Goal: Task Accomplishment & Management: Manage account settings

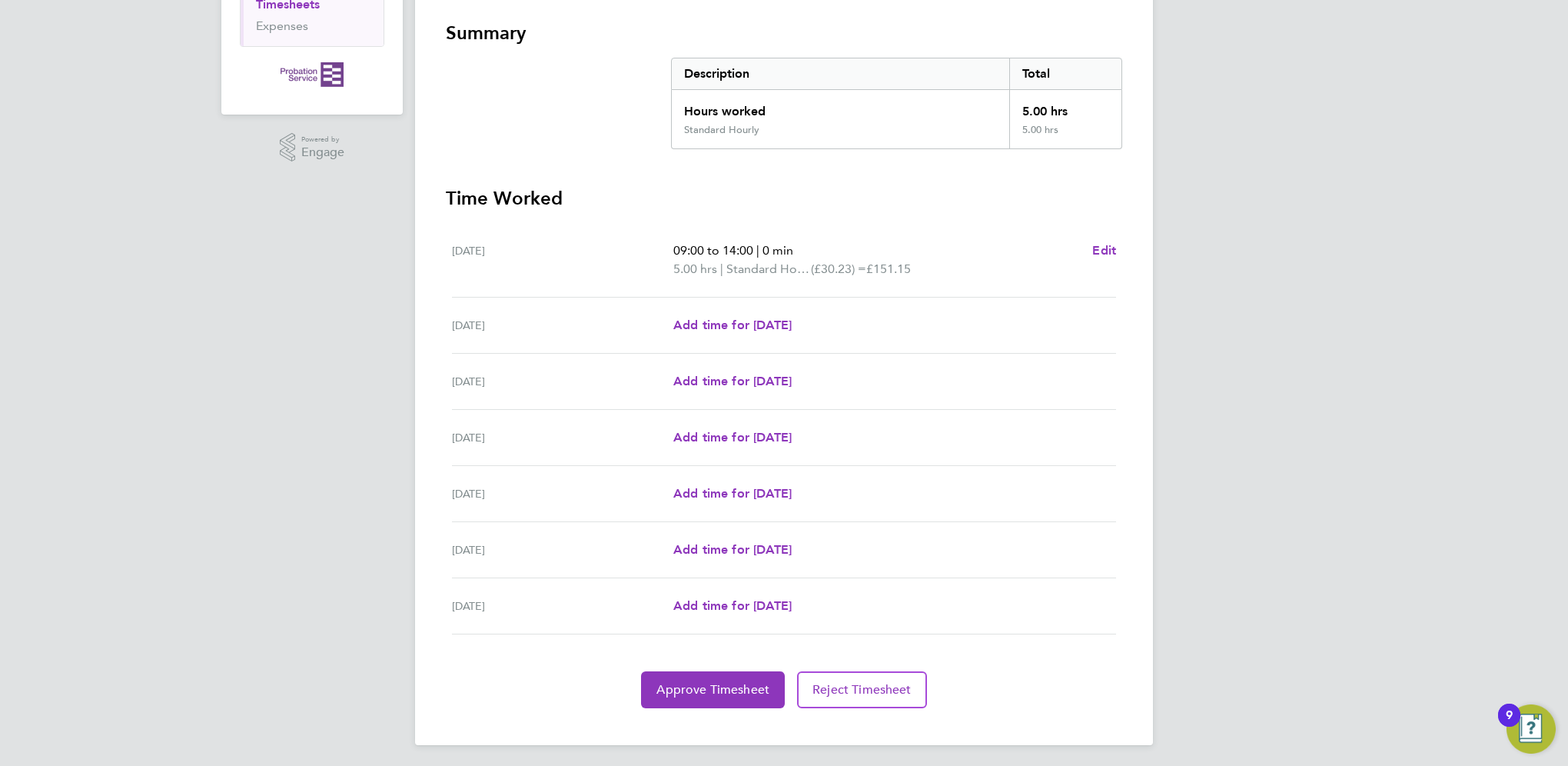
scroll to position [269, 0]
click at [684, 682] on span "Approve Timesheet" at bounding box center [713, 688] width 113 height 15
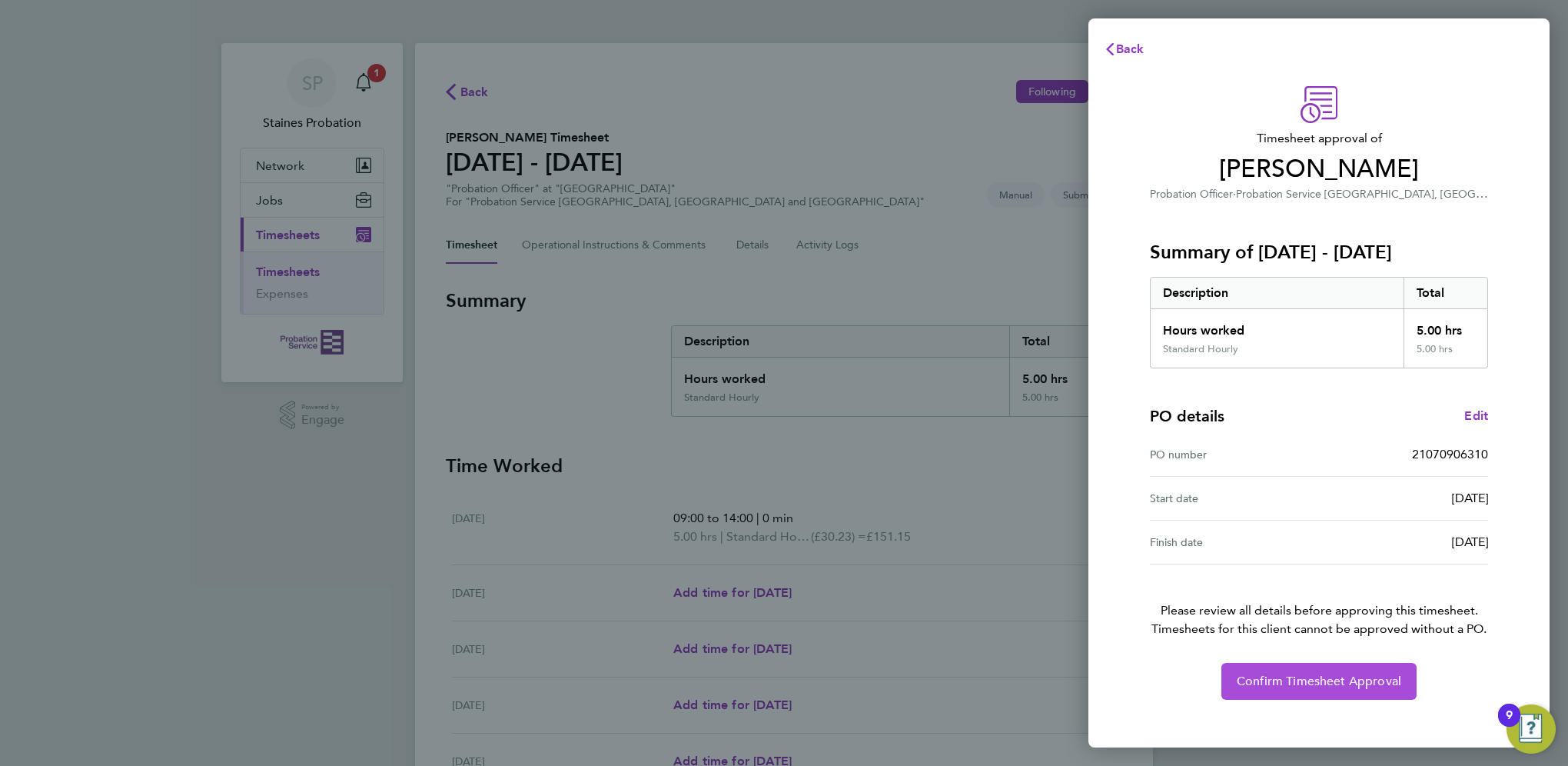
click at [1259, 680] on span "Confirm Timesheet Approval" at bounding box center [1318, 681] width 164 height 15
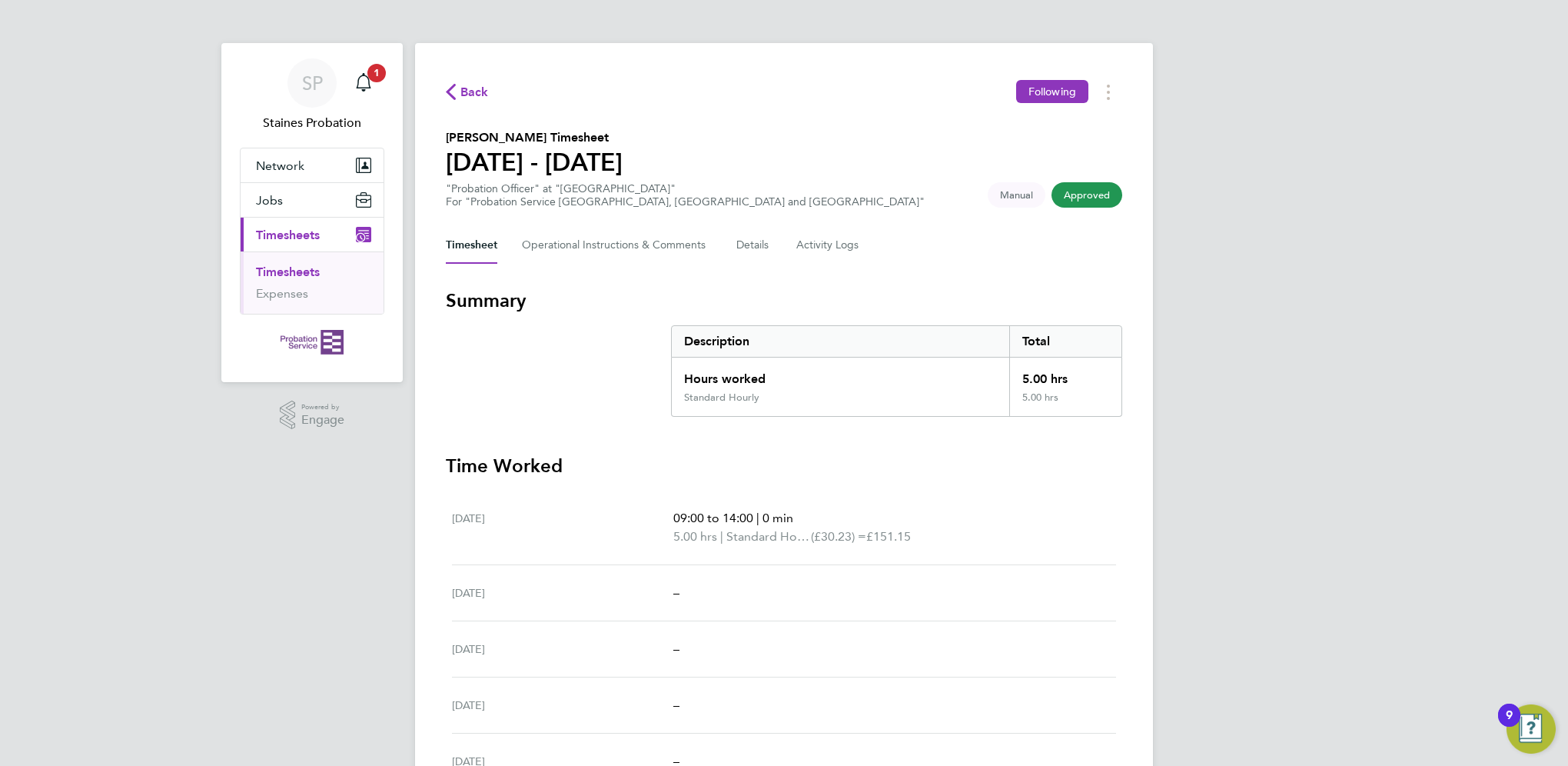
click at [264, 278] on li "Timesheets" at bounding box center [313, 274] width 115 height 21
click at [271, 238] on span "Timesheets" at bounding box center [287, 234] width 64 height 14
click at [368, 82] on icon "Main navigation" at bounding box center [363, 81] width 14 height 15
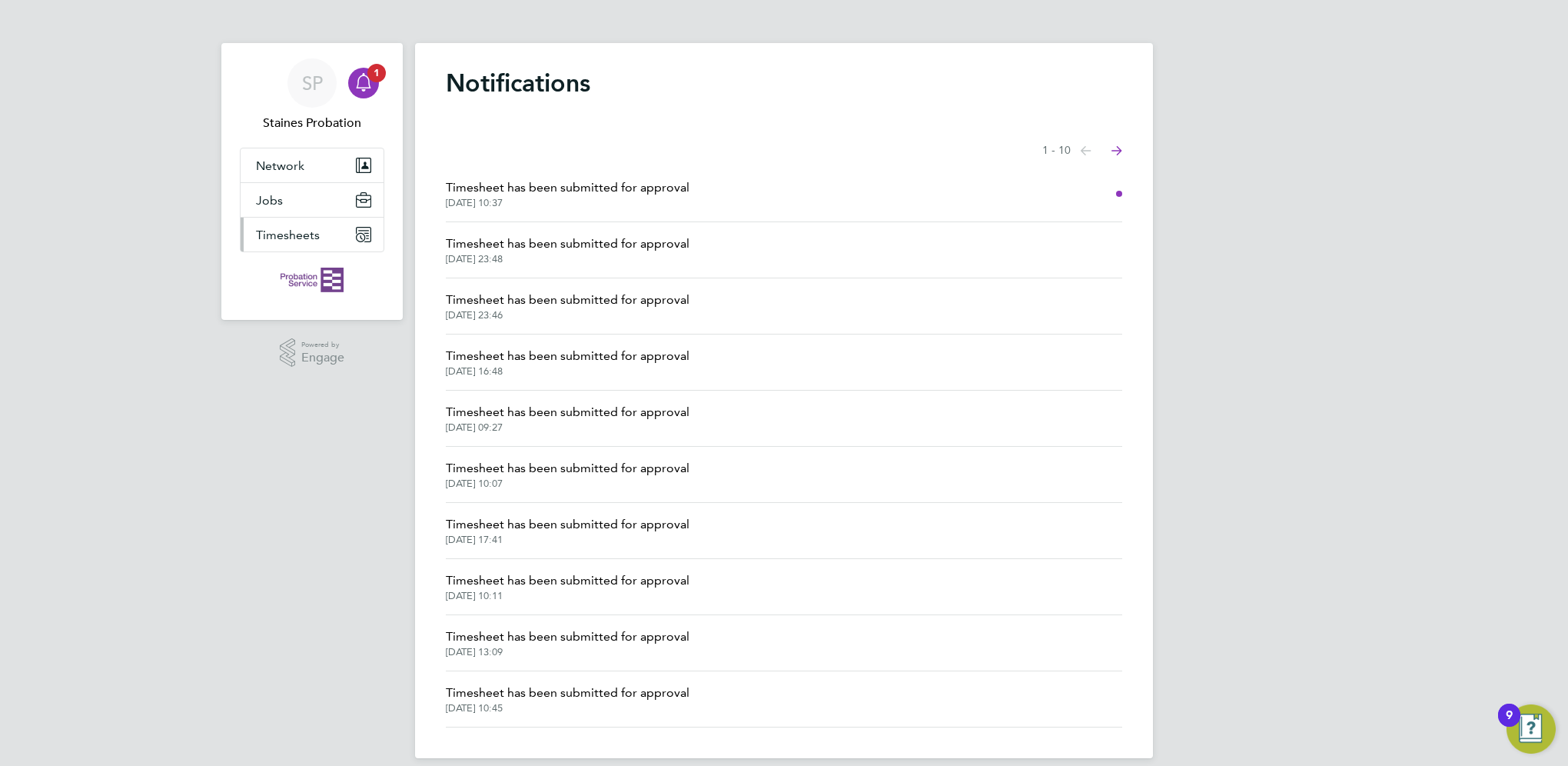
click at [295, 227] on span "Timesheets" at bounding box center [287, 234] width 64 height 14
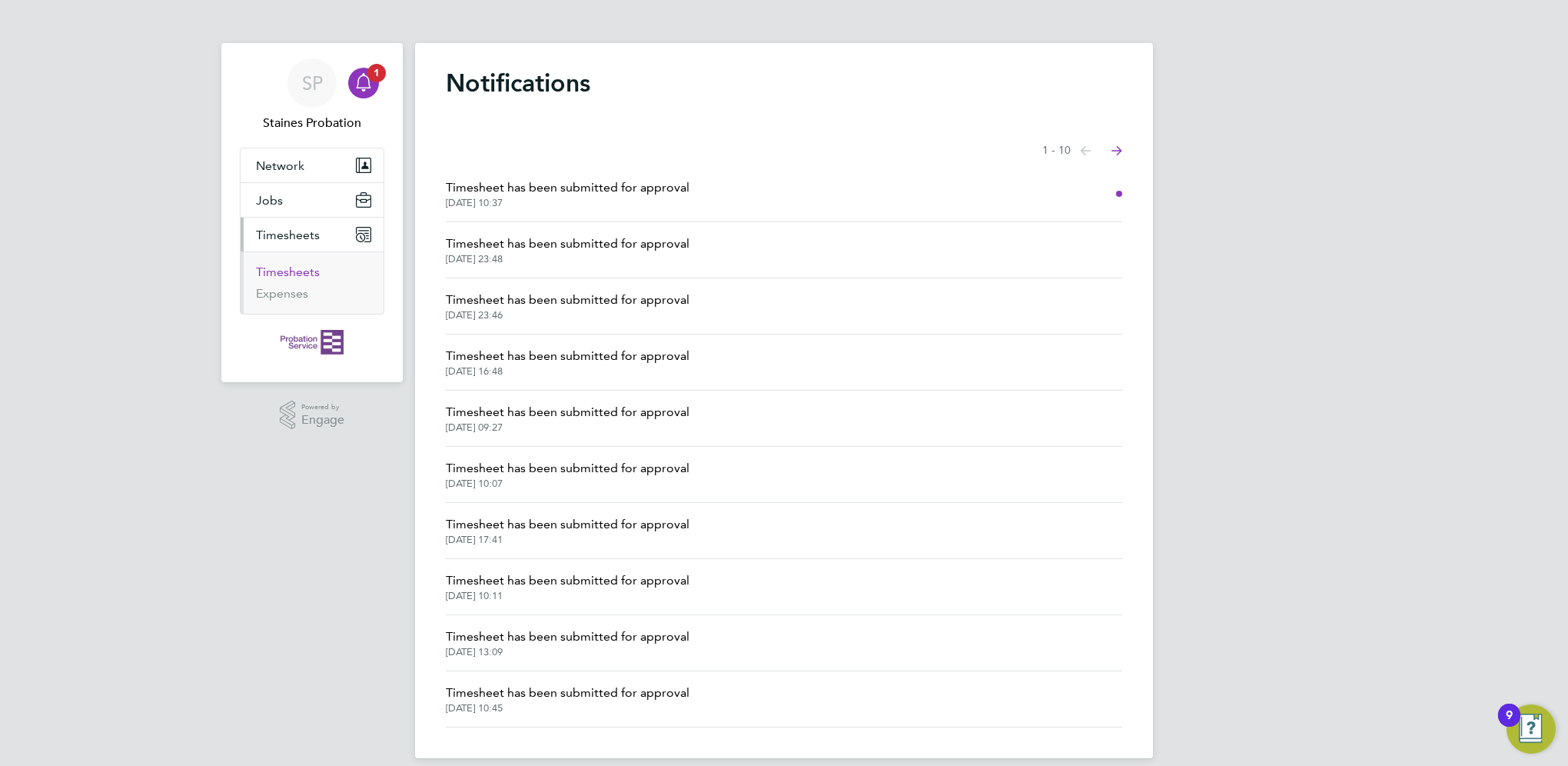
click at [302, 268] on link "Timesheets" at bounding box center [287, 271] width 64 height 14
